Goal: Manage account settings

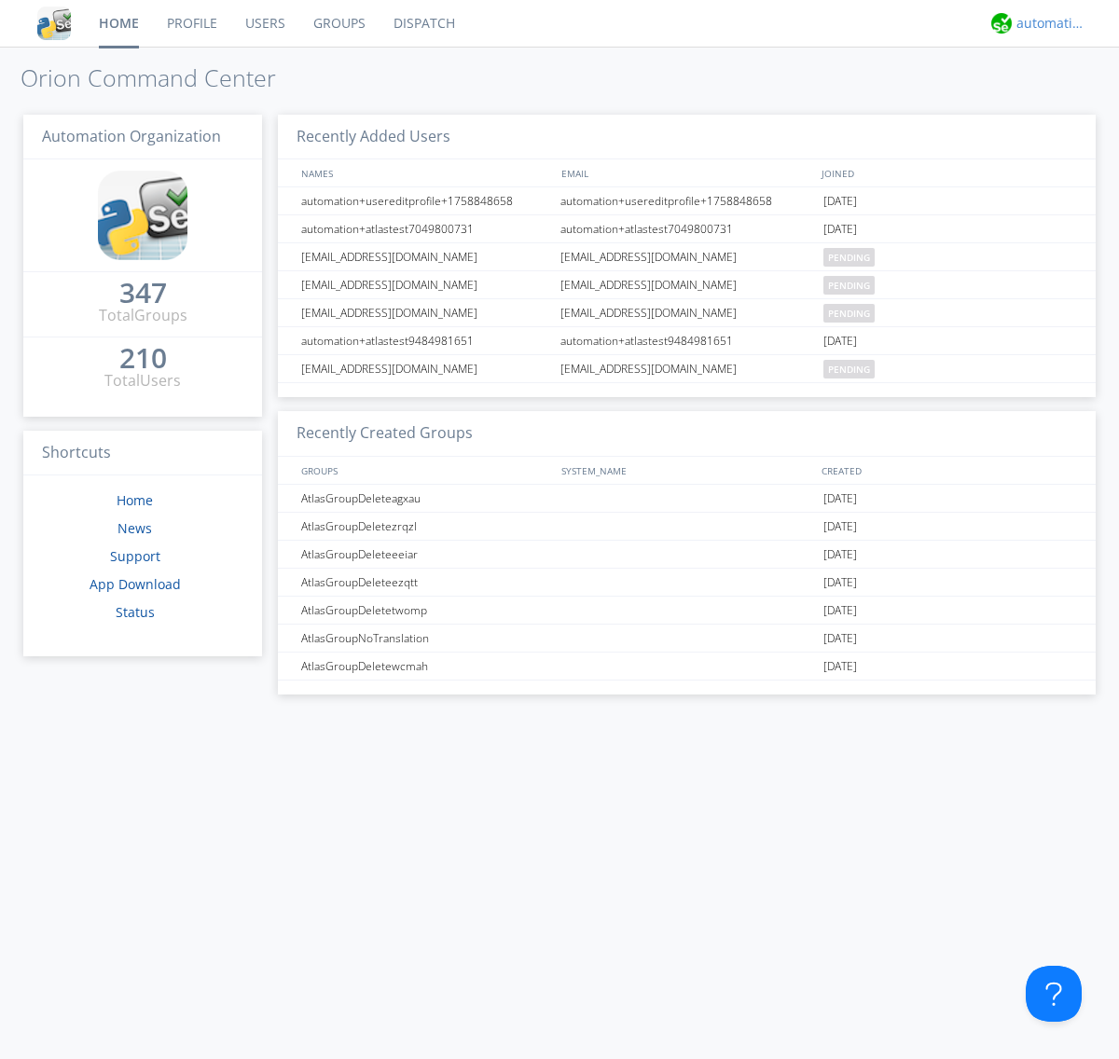
click at [1046, 23] on div "automation+atlas" at bounding box center [1051, 23] width 70 height 19
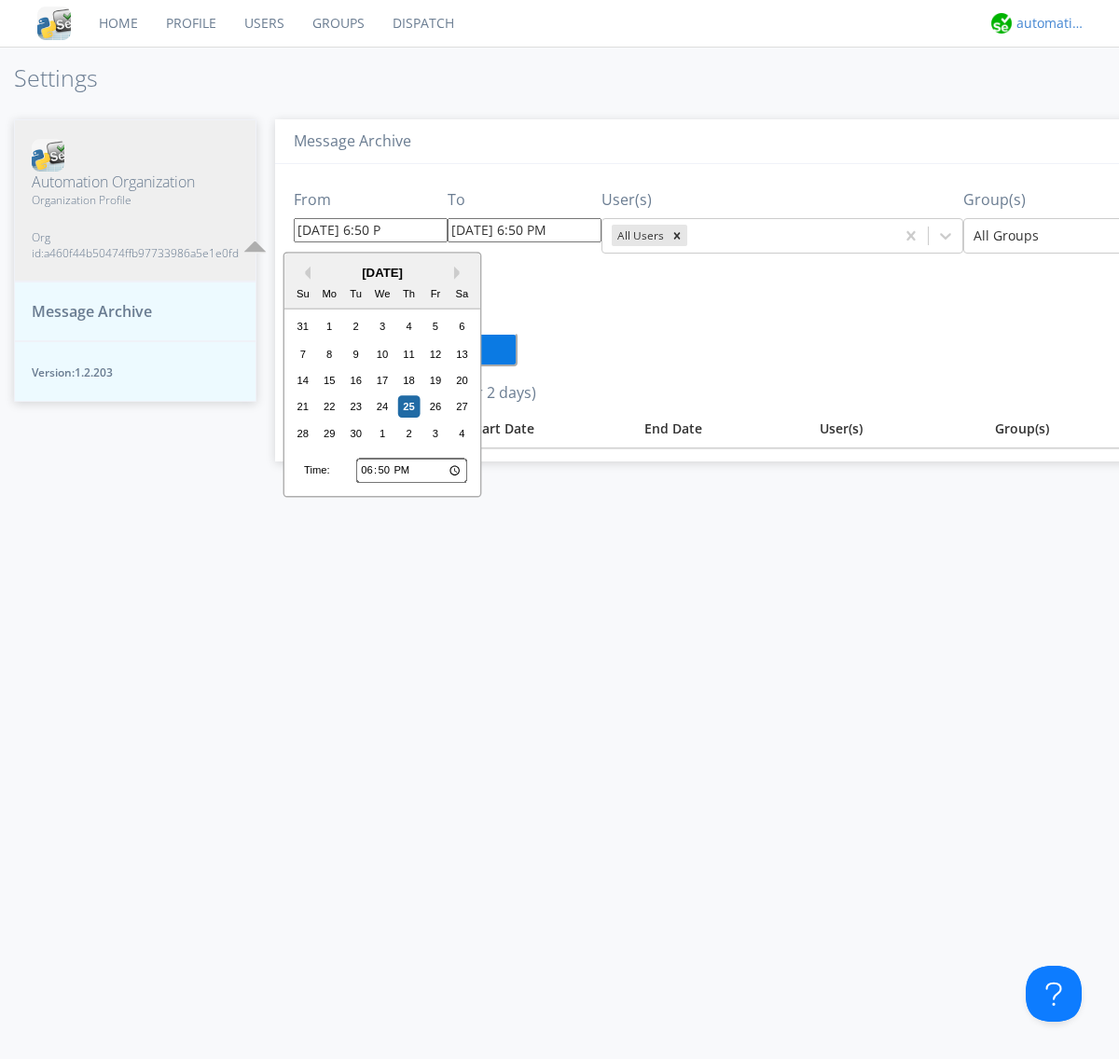
type input "[DATE] 6:50 PM"
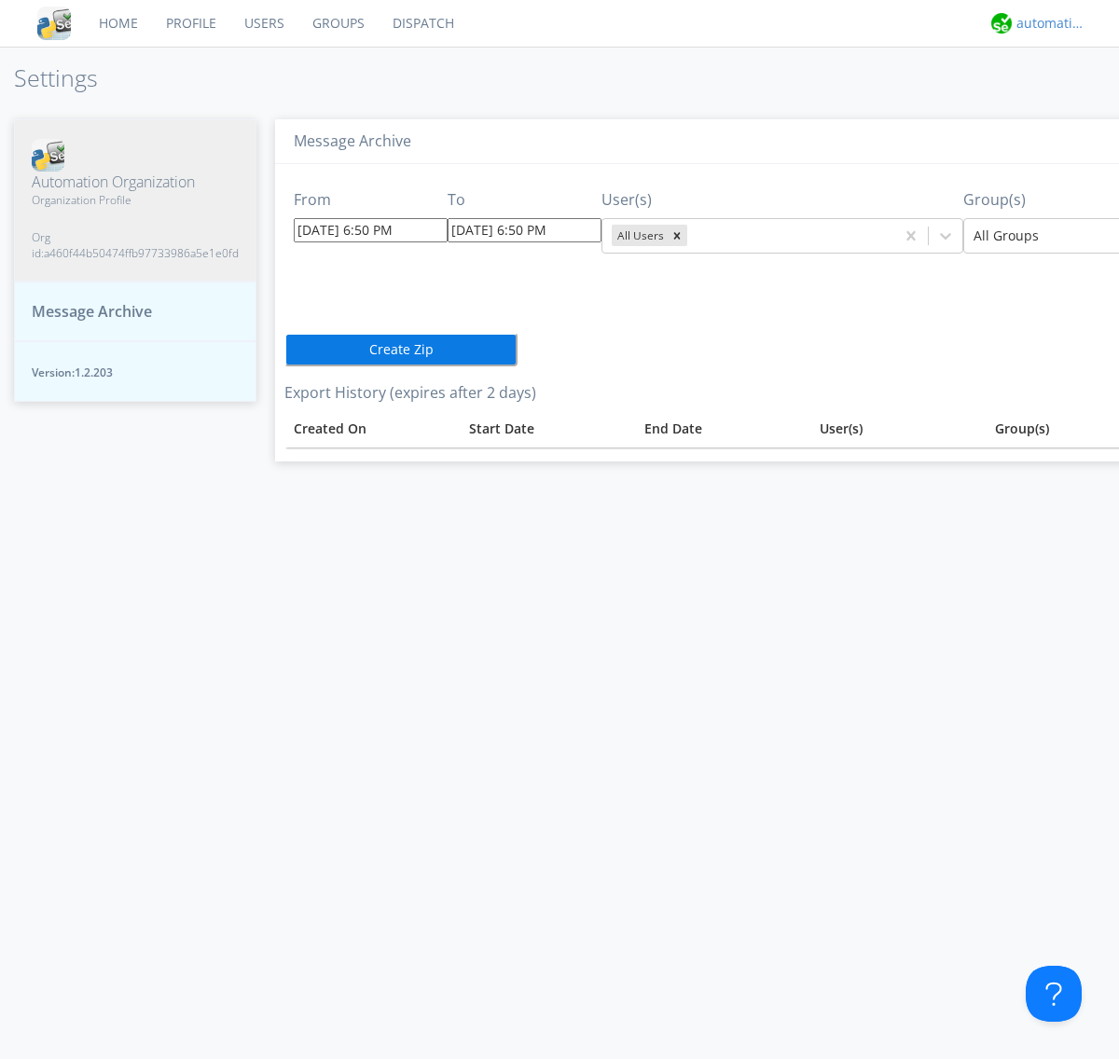
click at [1046, 23] on div "automation+atlas" at bounding box center [1051, 23] width 70 height 19
